Goal: Information Seeking & Learning: Learn about a topic

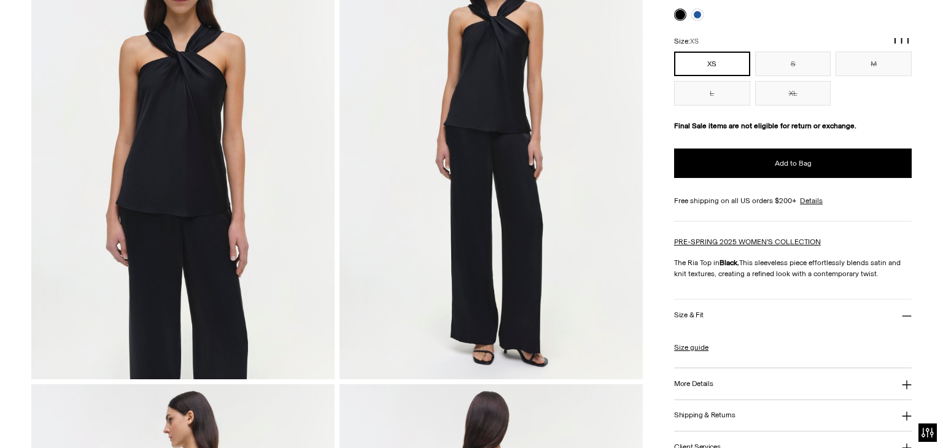
drag, startPoint x: 942, startPoint y: 53, endPoint x: 942, endPoint y: 69, distance: 16.6
click at [933, 69] on html "For screen-reader mode - click the first button of the website Accessibility Sc…" at bounding box center [471, 224] width 943 height 448
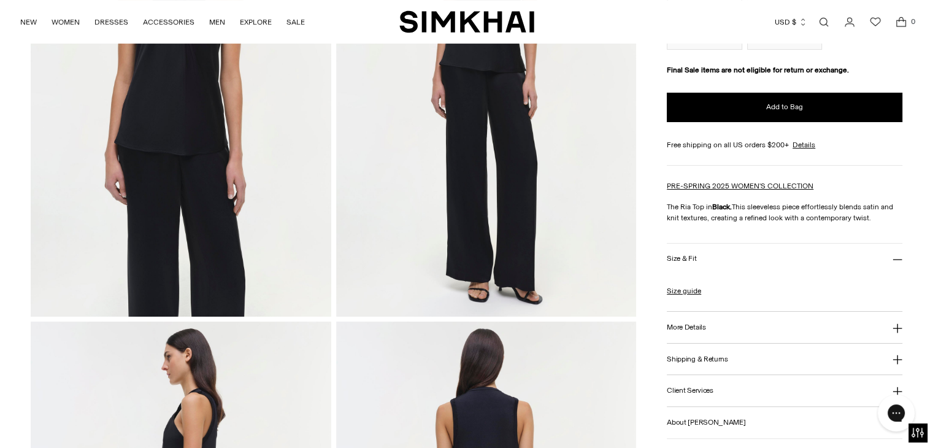
scroll to position [232, 0]
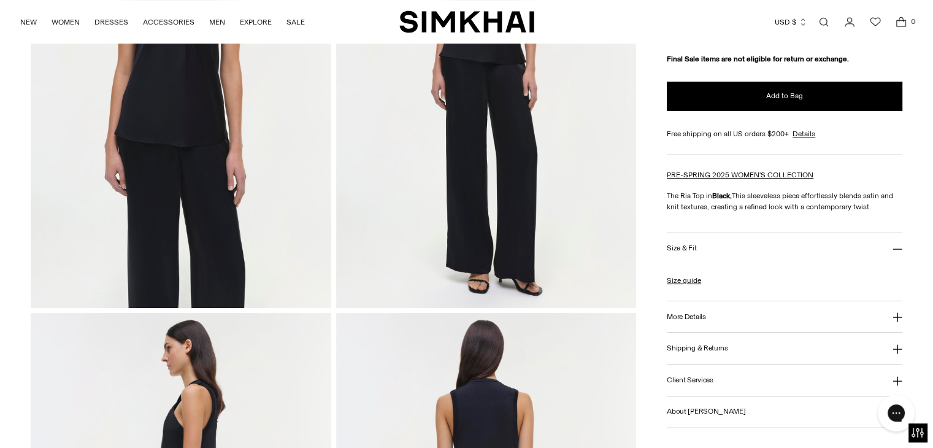
drag, startPoint x: 873, startPoint y: 207, endPoint x: 662, endPoint y: 195, distance: 210.9
copy p "The Ria Top in Black. This sleeveless piece effortlessly blends satin and knit …"
click at [699, 317] on h3 "More Details" at bounding box center [686, 317] width 39 height 8
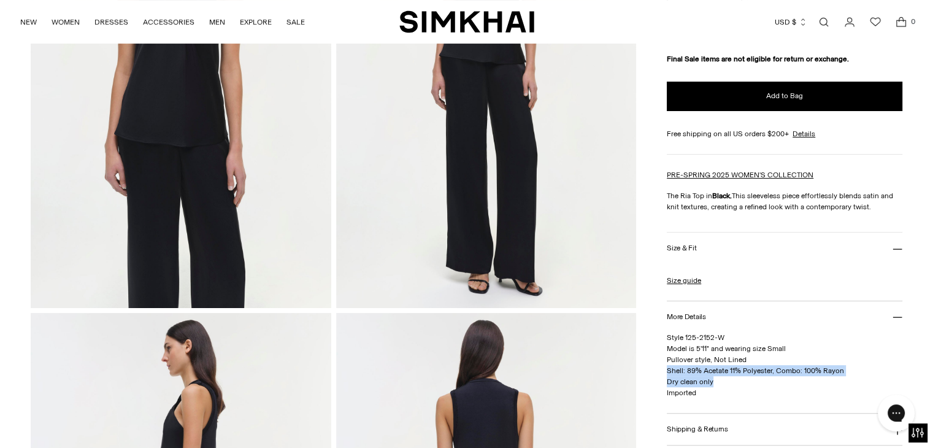
drag, startPoint x: 859, startPoint y: 376, endPoint x: 667, endPoint y: 368, distance: 192.2
click at [667, 368] on p "Style 125-2152-W Model is 5'11" and wearing size Small Pullover style, Not Line…" at bounding box center [785, 365] width 236 height 66
copy span "Shell: 89% Acetate 11% Polyester, Combo: 100% Rayon Dry clean only"
